Goal: Find specific page/section: Find specific page/section

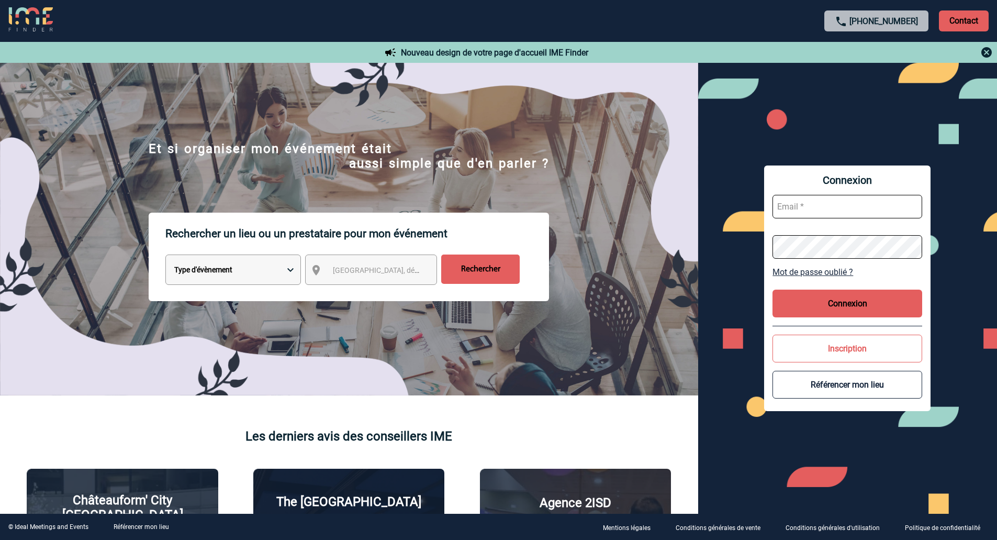
type input "veronique.leveque@capgemini.com"
click at [829, 297] on button "Connexion" at bounding box center [848, 304] width 150 height 28
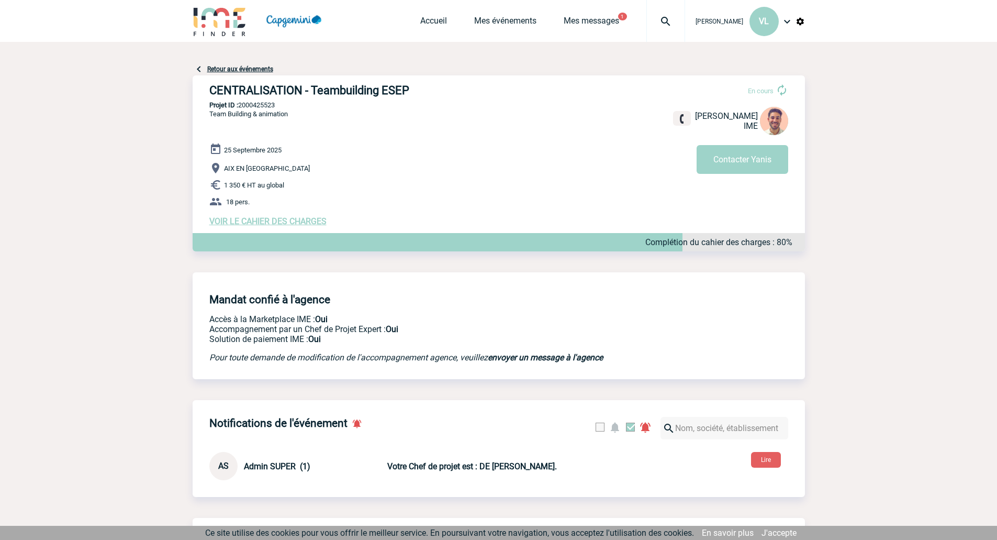
click at [268, 220] on span "VOIR LE CAHIER DES CHARGES" at bounding box center [267, 221] width 117 height 10
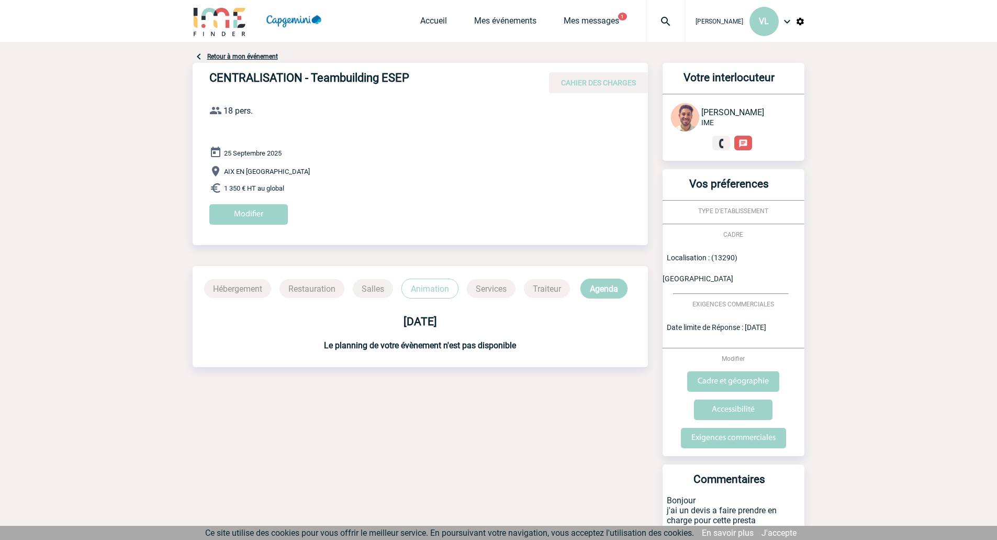
scroll to position [23, 0]
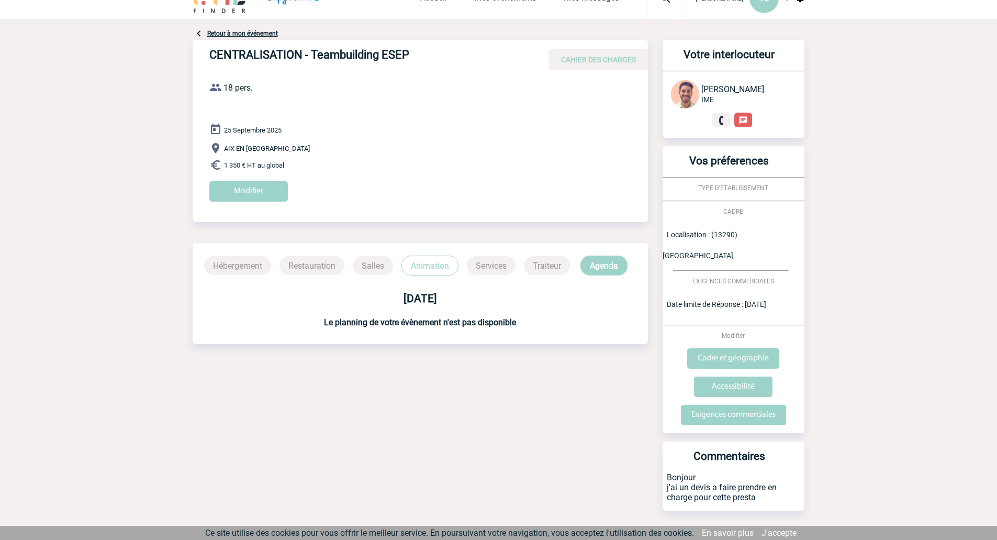
click at [395, 321] on h3 "Le planning de votre évènement n'est pas disponible" at bounding box center [421, 322] width 456 height 10
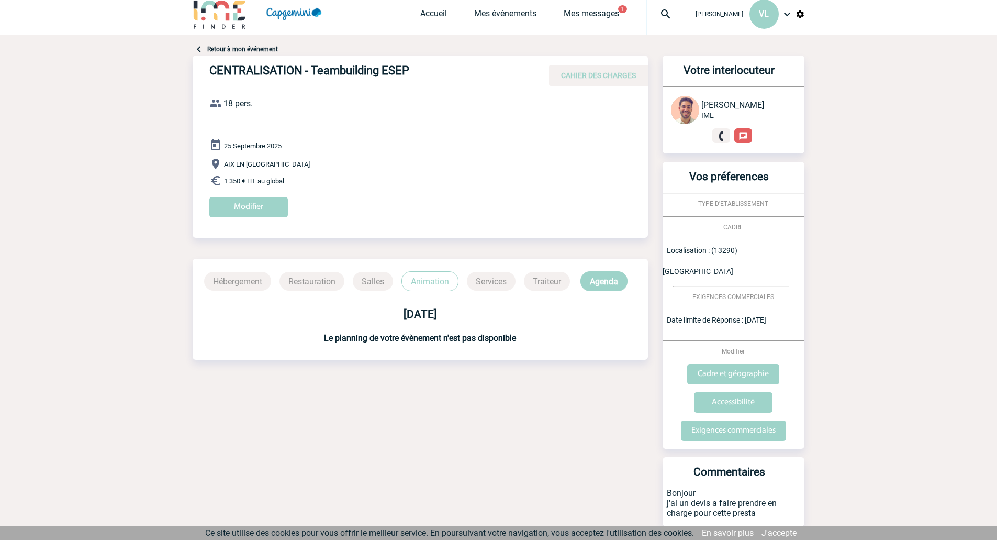
scroll to position [0, 0]
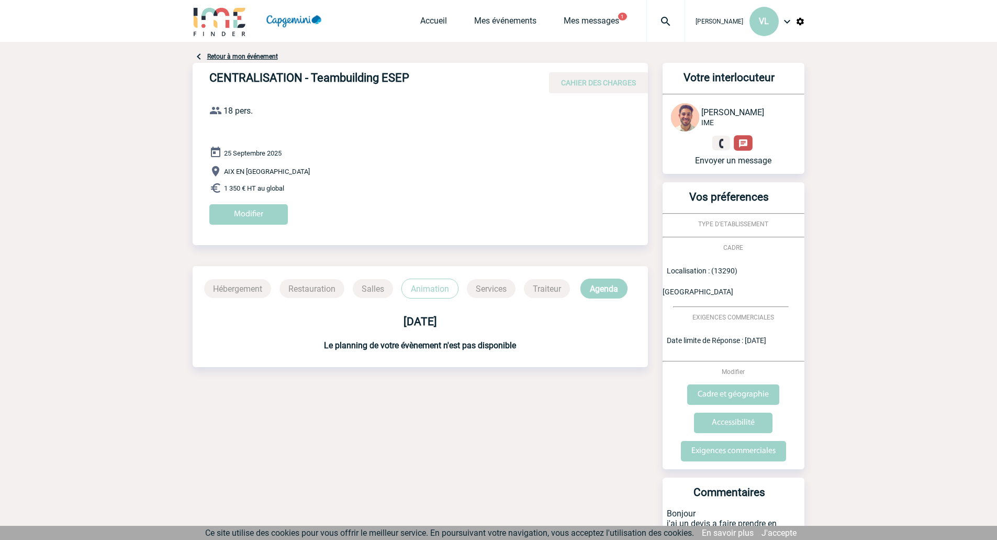
click at [750, 141] on link at bounding box center [743, 143] width 19 height 15
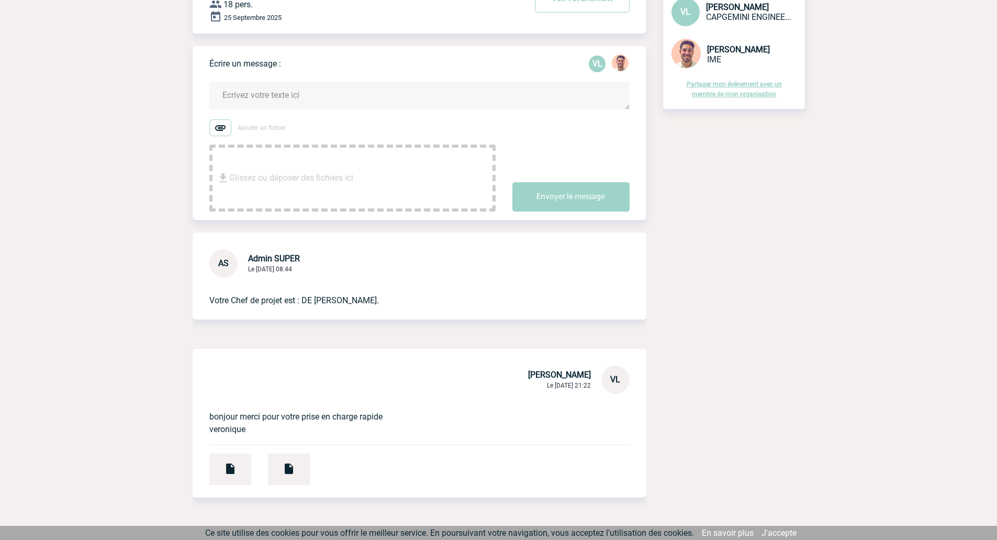
scroll to position [146, 0]
